Goal: Task Accomplishment & Management: Manage account settings

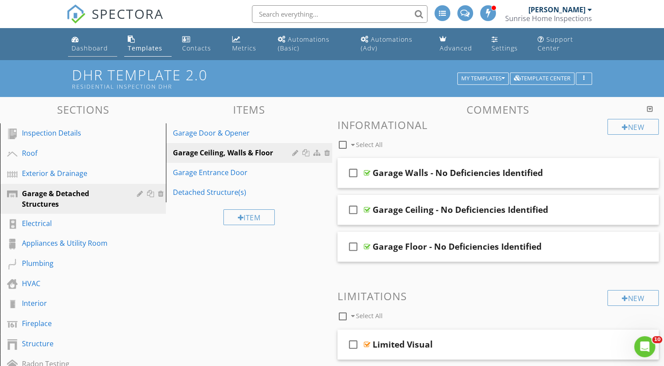
click at [86, 49] on div "Dashboard" at bounding box center [90, 48] width 36 height 8
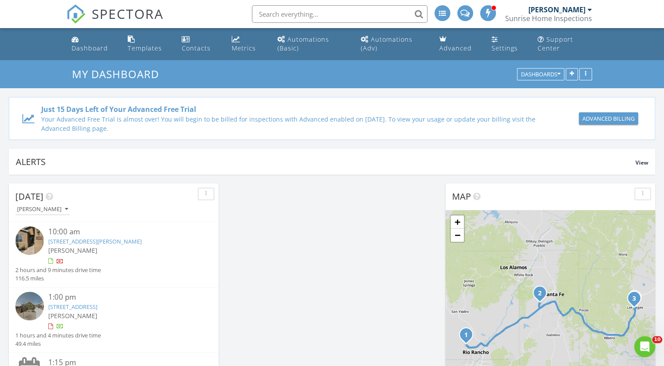
click at [136, 241] on link "4011 Desert Lupine Dr NE, Rio Rancho, NM 87144" at bounding box center [94, 241] width 93 height 8
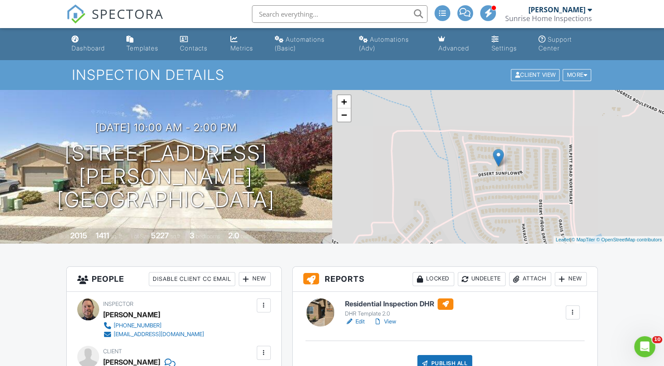
click at [398, 303] on h6 "Residential Inspection DHR" at bounding box center [399, 303] width 108 height 11
